Goal: Task Accomplishment & Management: Manage account settings

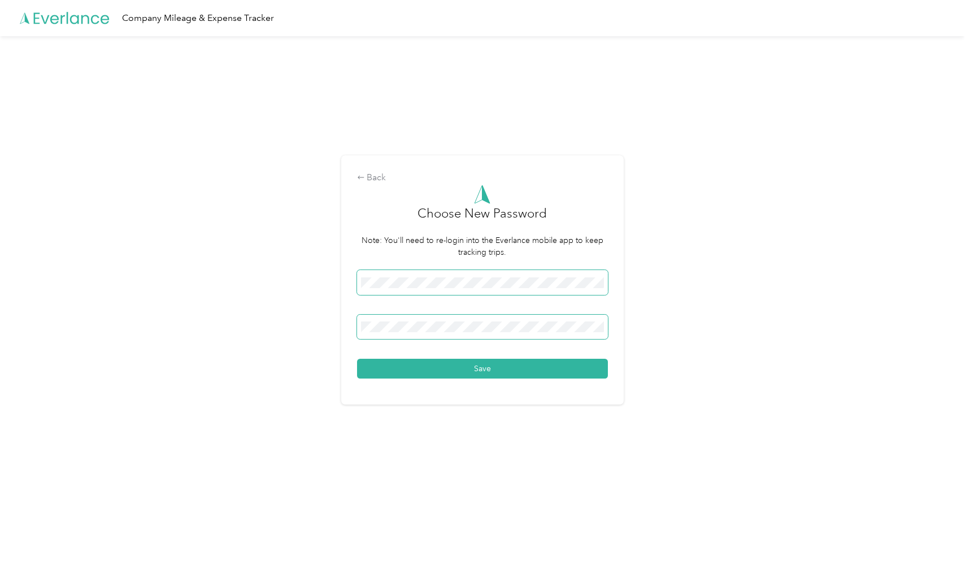
click at [485, 369] on button "Save" at bounding box center [482, 369] width 251 height 20
click at [508, 333] on span at bounding box center [482, 327] width 251 height 25
click at [673, 309] on div "Back Choose New Password Note: You'll need to re-login into the Everlance mobil…" at bounding box center [482, 284] width 965 height 497
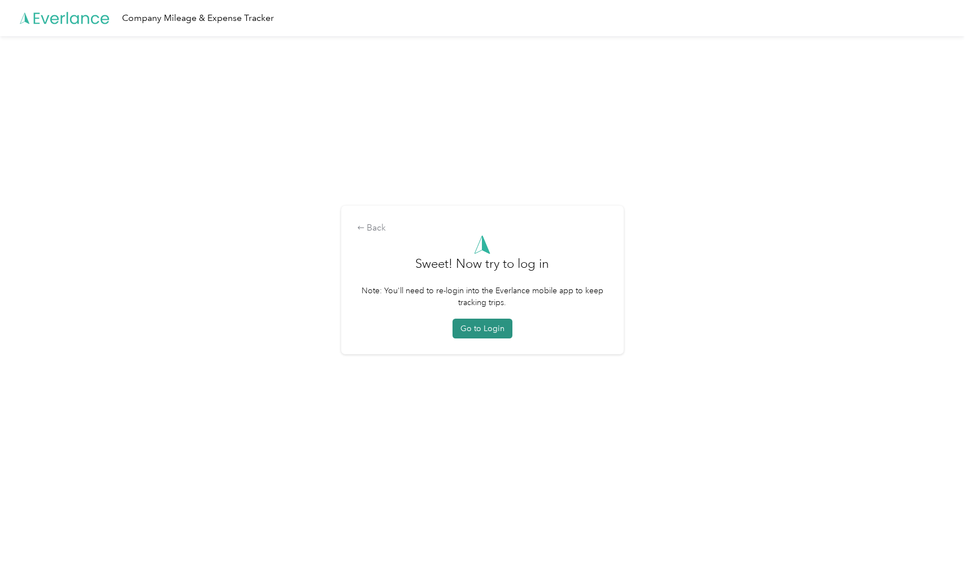
click at [492, 333] on button "Go to Login" at bounding box center [483, 329] width 60 height 20
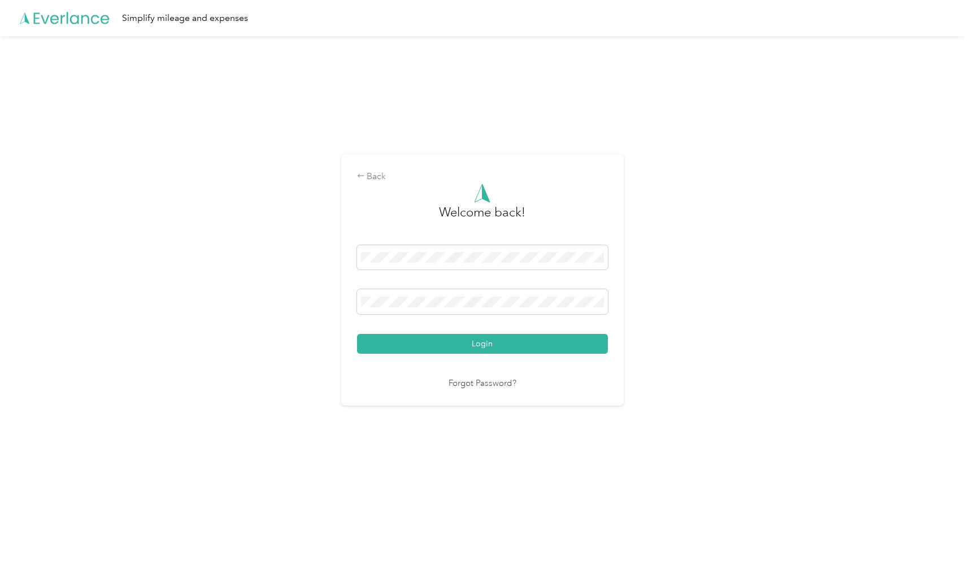
click at [478, 339] on button "Login" at bounding box center [482, 344] width 251 height 20
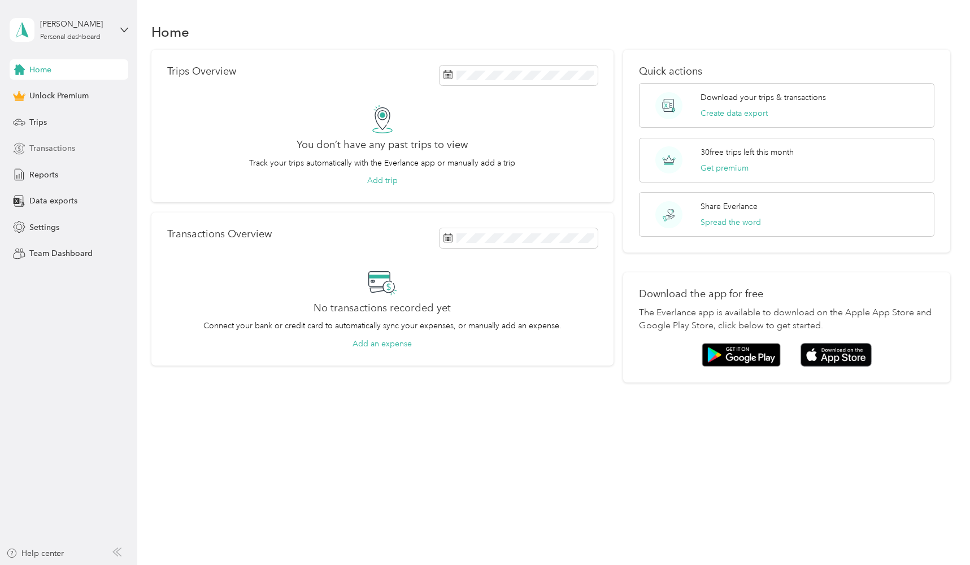
click at [67, 150] on span "Transactions" at bounding box center [52, 148] width 46 height 12
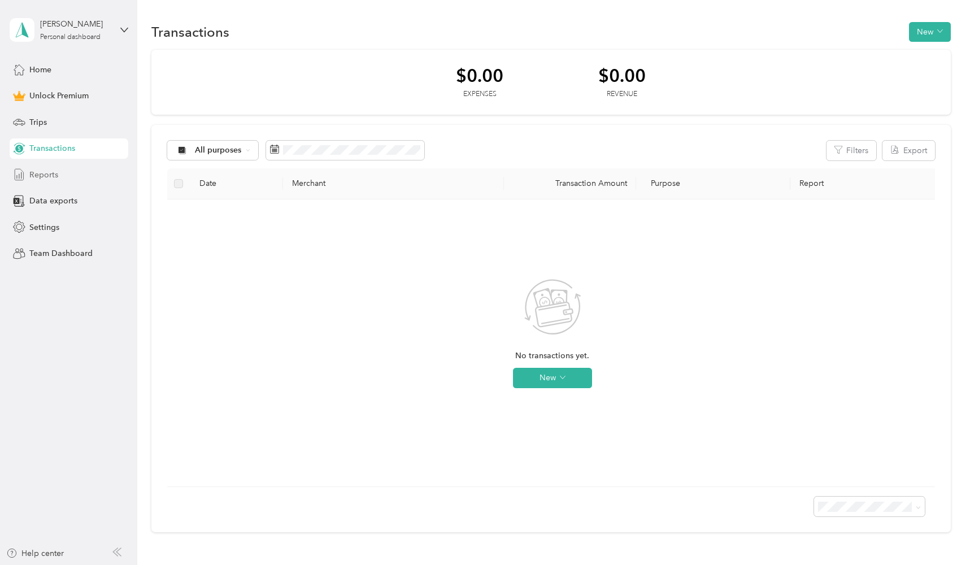
click at [60, 167] on div "Reports" at bounding box center [69, 174] width 119 height 20
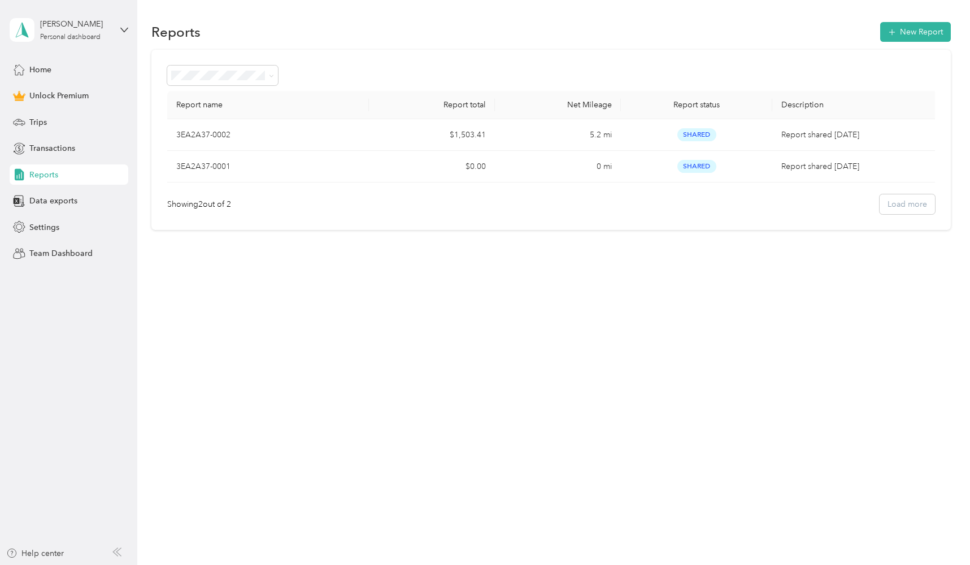
click at [118, 34] on div "[PERSON_NAME] Personal dashboard" at bounding box center [69, 30] width 119 height 40
click at [75, 92] on div "Log out" at bounding box center [129, 93] width 222 height 20
